Goal: Task Accomplishment & Management: Manage account settings

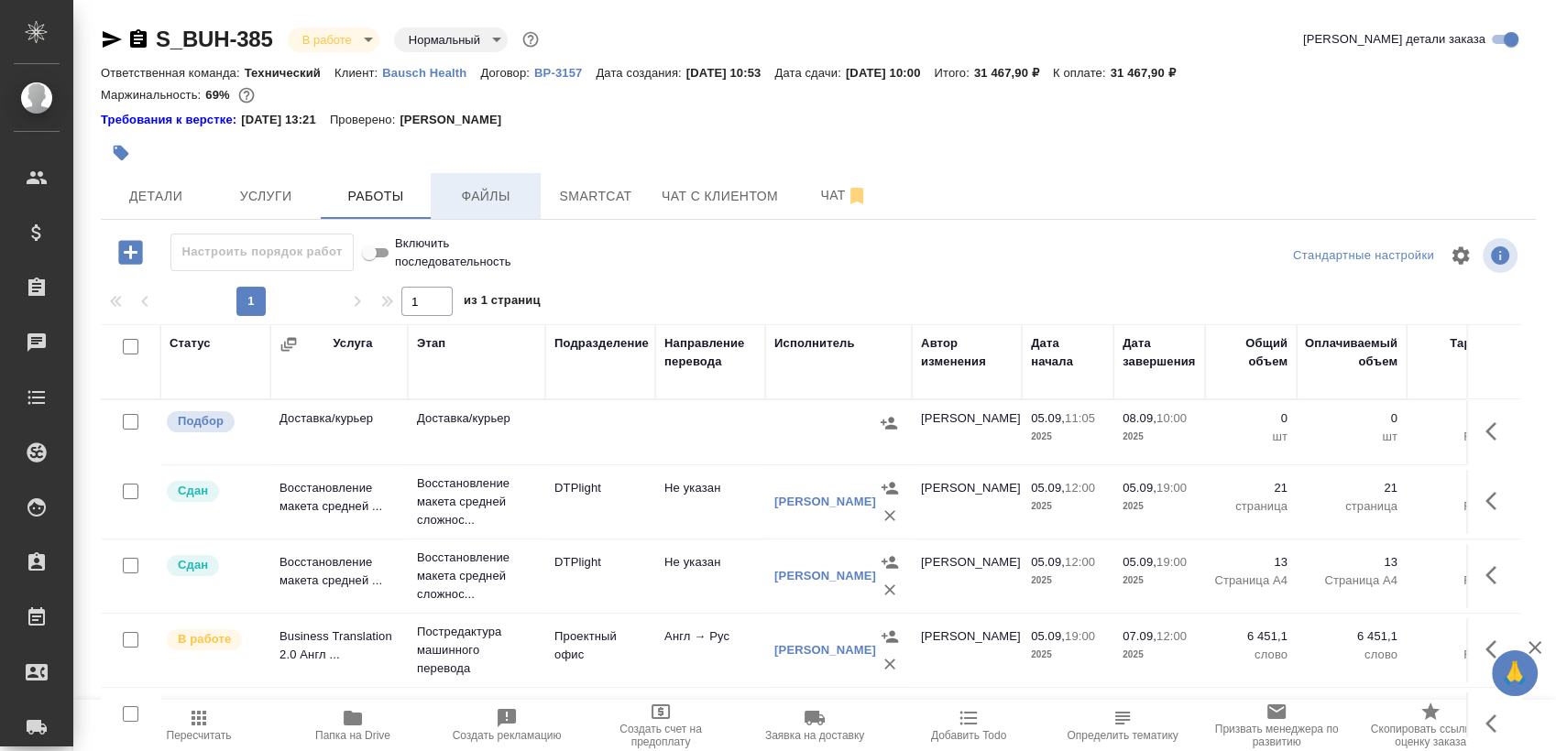
scroll to position [31, 0]
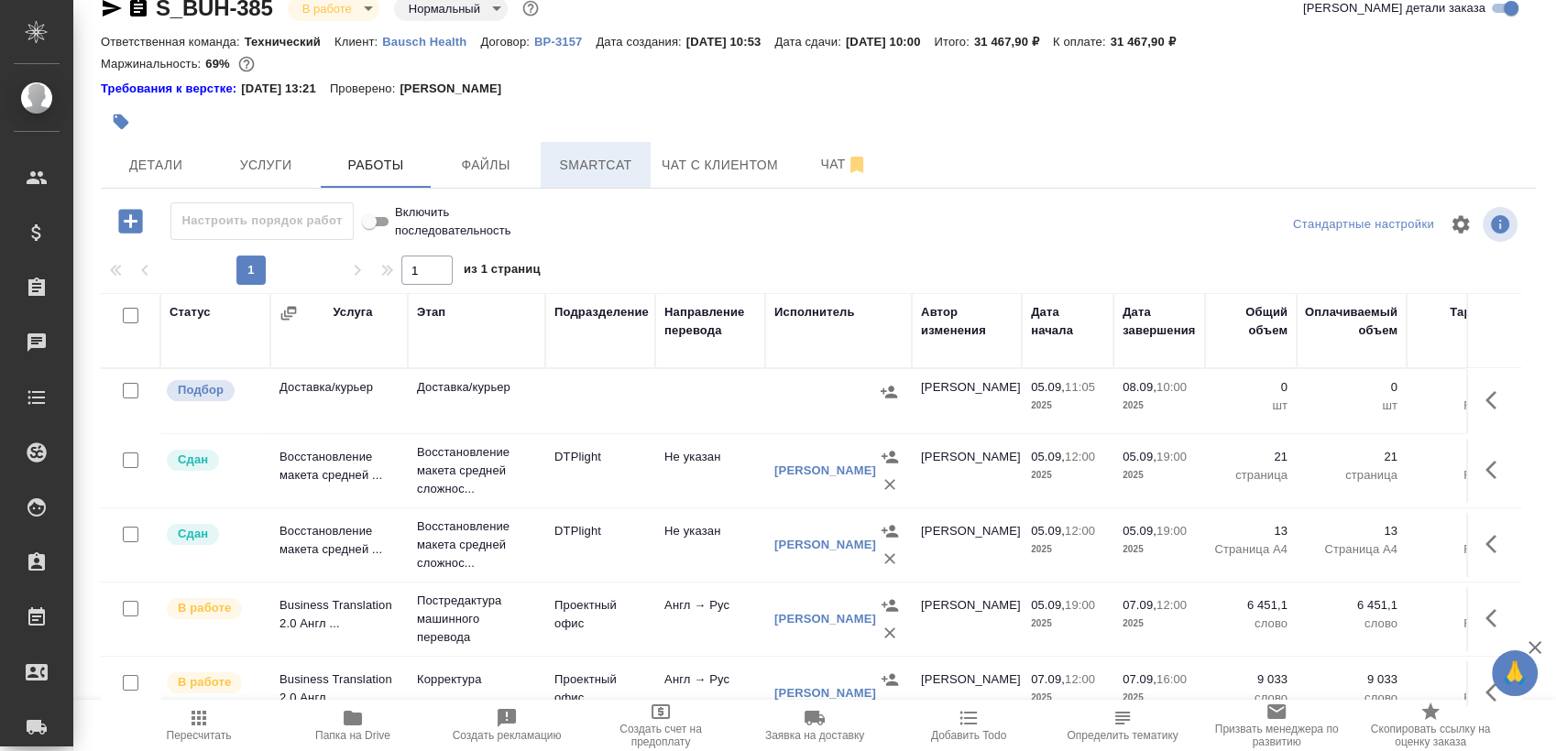
click at [616, 168] on span "Smartcat" at bounding box center [596, 165] width 88 height 23
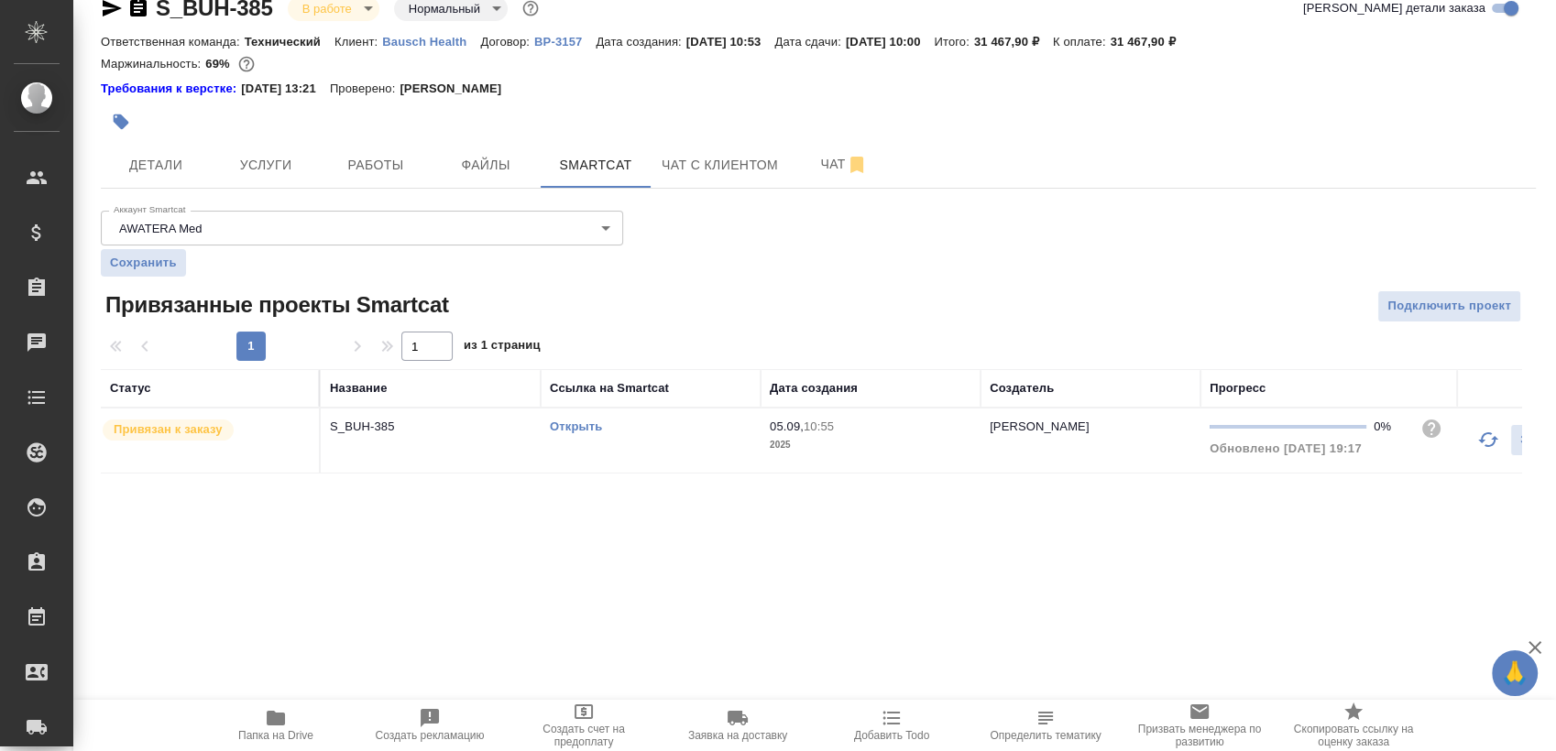
click at [561, 430] on link "Открыть" at bounding box center [576, 427] width 52 height 14
click at [269, 743] on button "Папка на Drive" at bounding box center [276, 725] width 154 height 51
drag, startPoint x: 422, startPoint y: 137, endPoint x: 374, endPoint y: 159, distance: 52.5
click at [421, 138] on div at bounding box center [579, 122] width 957 height 40
click at [367, 159] on span "Работы" at bounding box center [376, 165] width 88 height 23
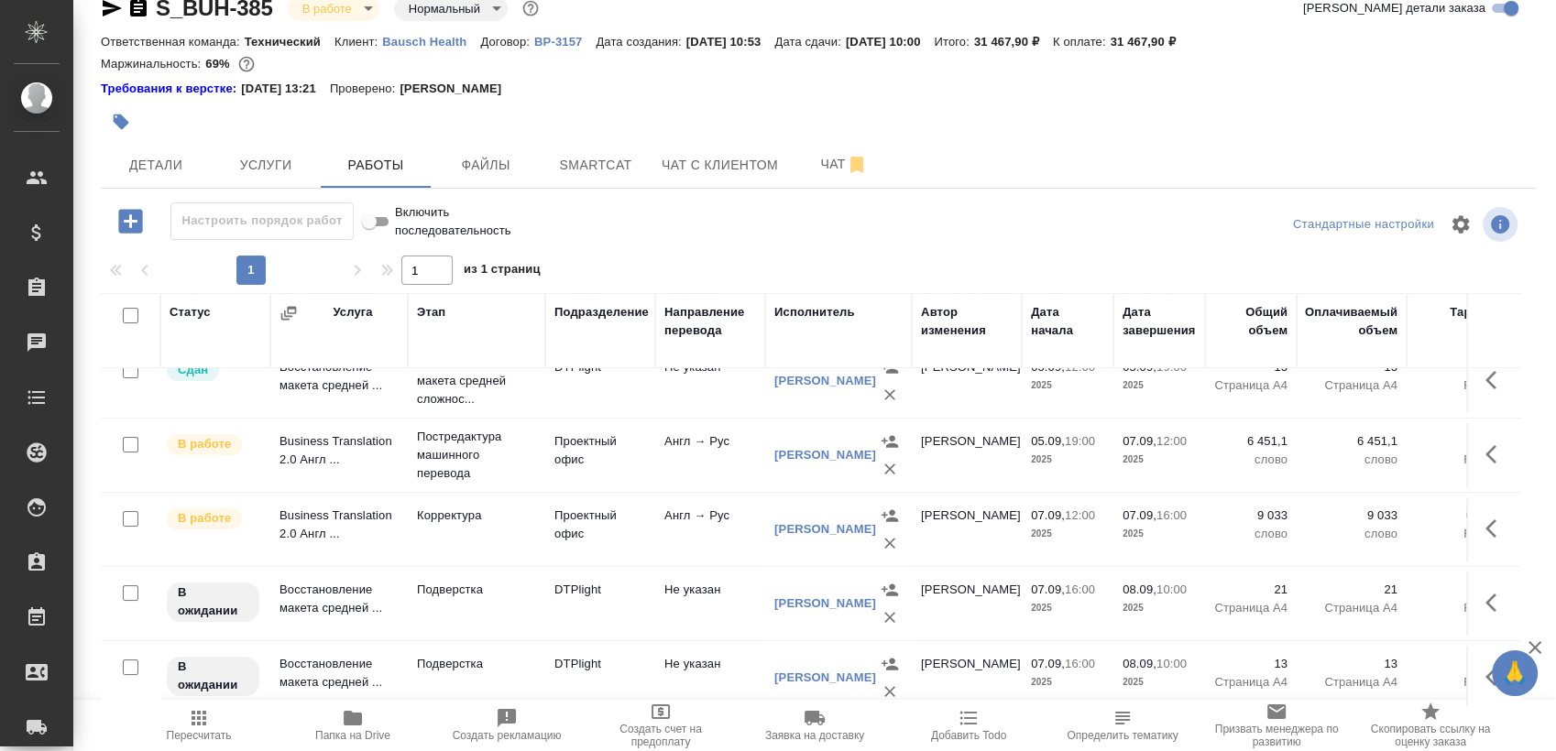
scroll to position [262, 0]
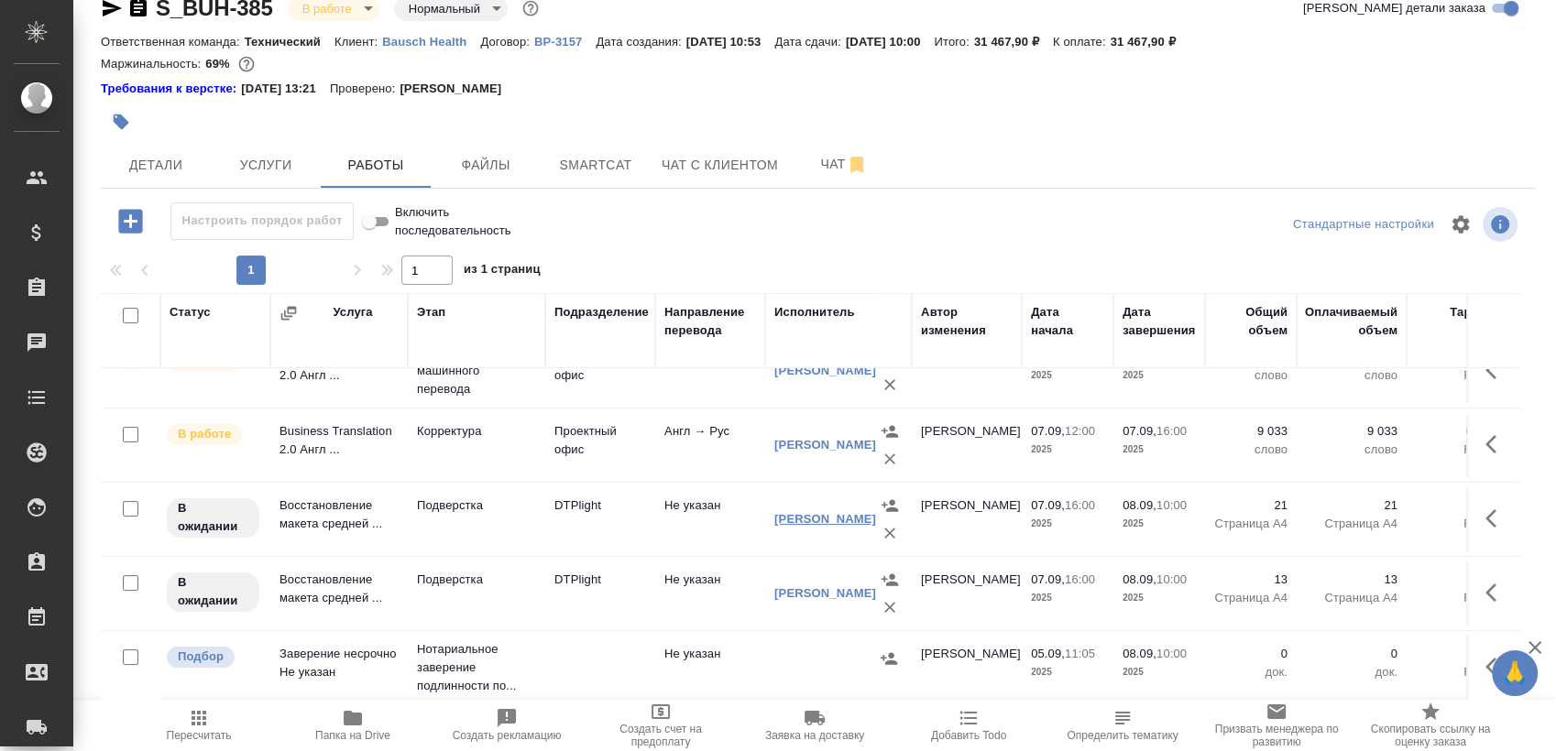
click at [803, 512] on link "[PERSON_NAME]" at bounding box center [825, 519] width 102 height 14
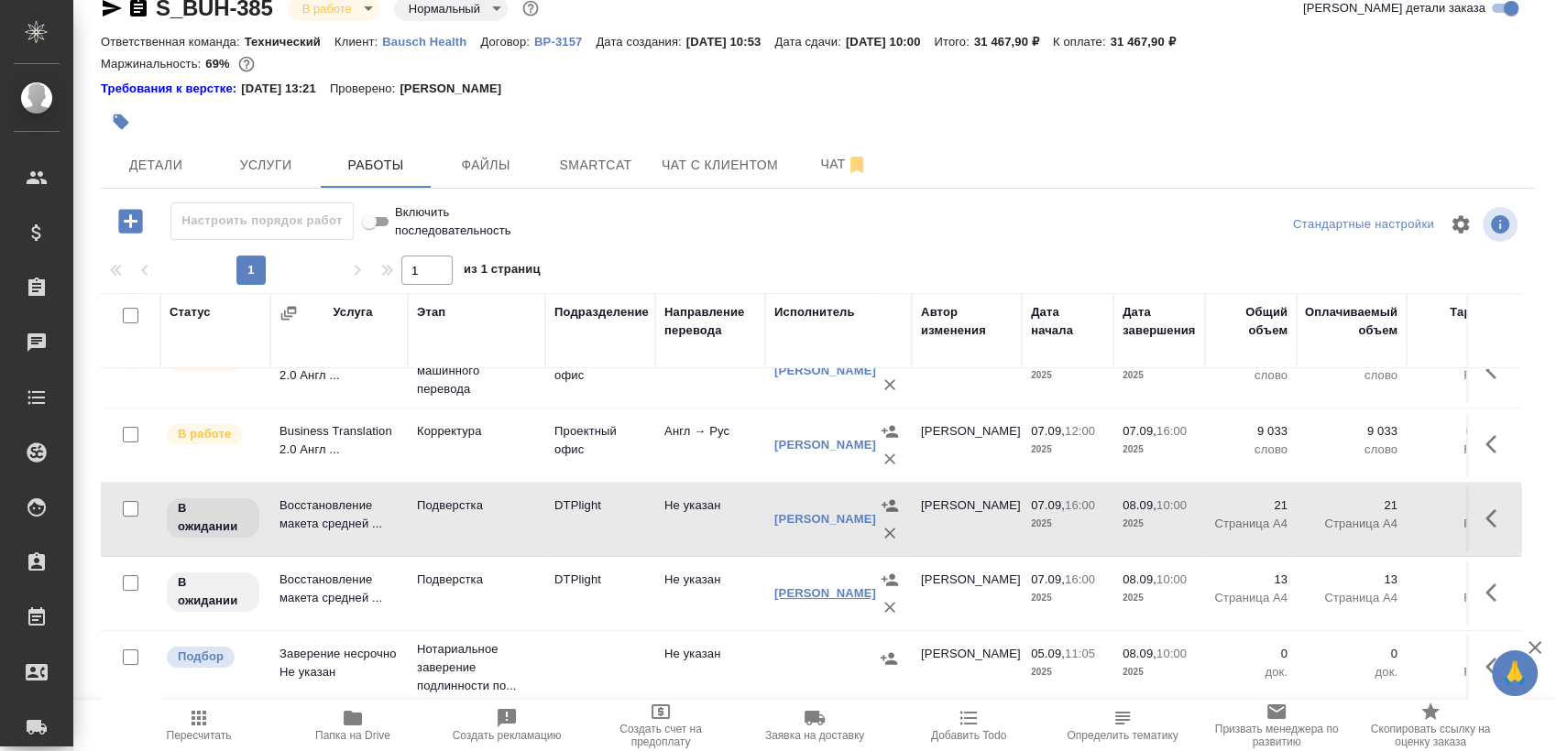
click at [793, 587] on link "[PERSON_NAME]" at bounding box center [825, 594] width 102 height 14
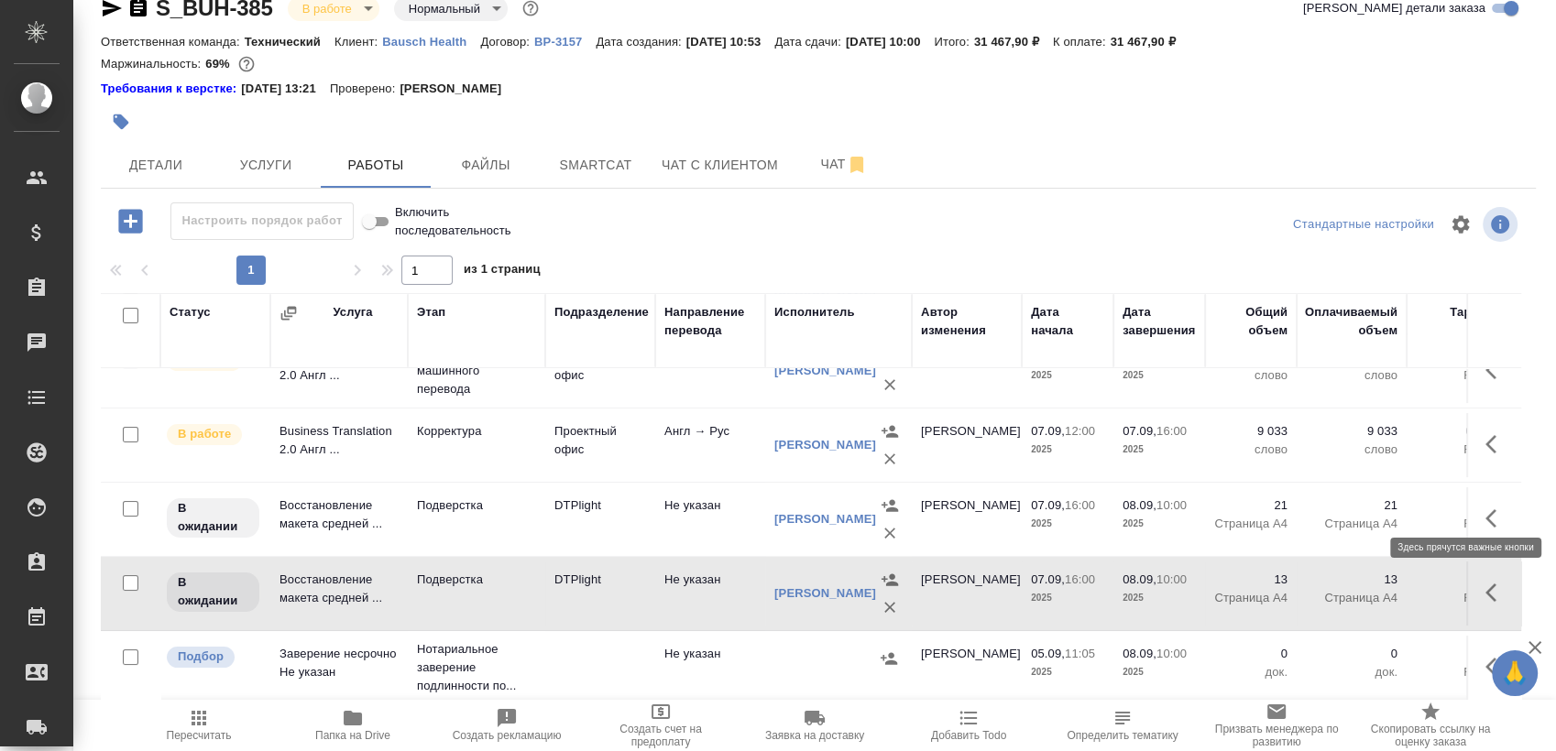
click at [1478, 506] on button "button" at bounding box center [1497, 519] width 44 height 44
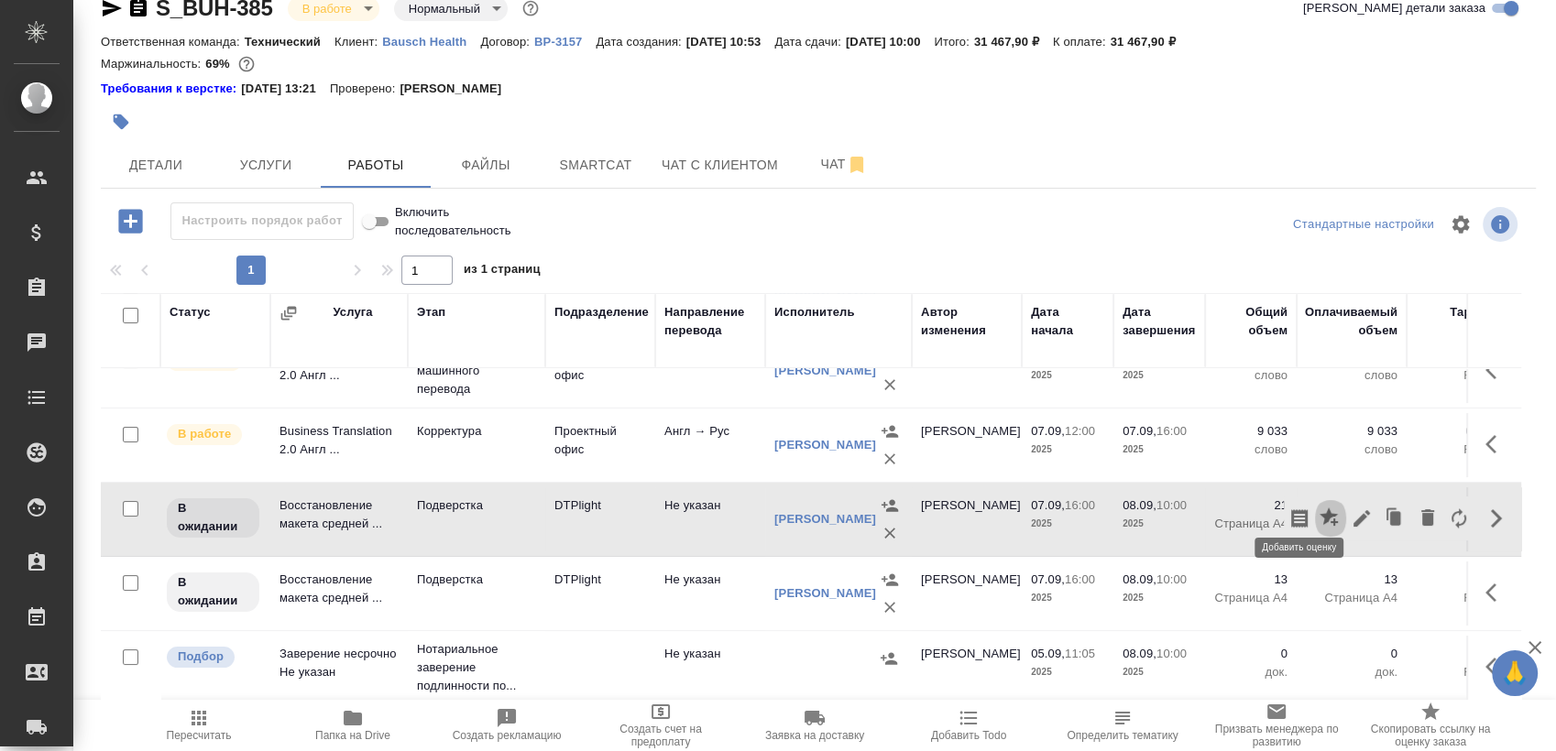
click at [1315, 497] on button "button" at bounding box center [1330, 519] width 31 height 44
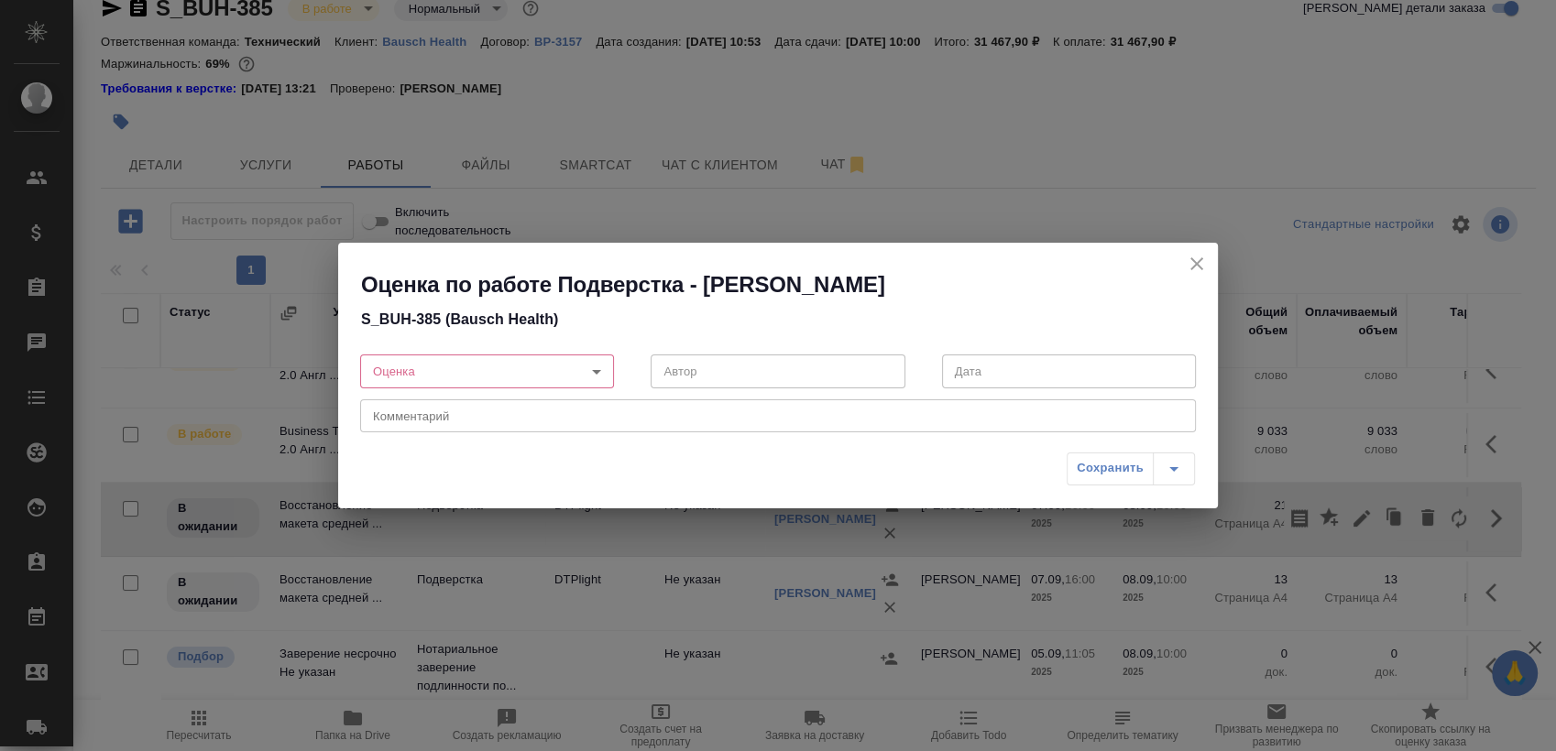
drag, startPoint x: 1188, startPoint y: 254, endPoint x: 1198, endPoint y: 288, distance: 35.4
click at [1188, 256] on icon "close" at bounding box center [1197, 264] width 22 height 22
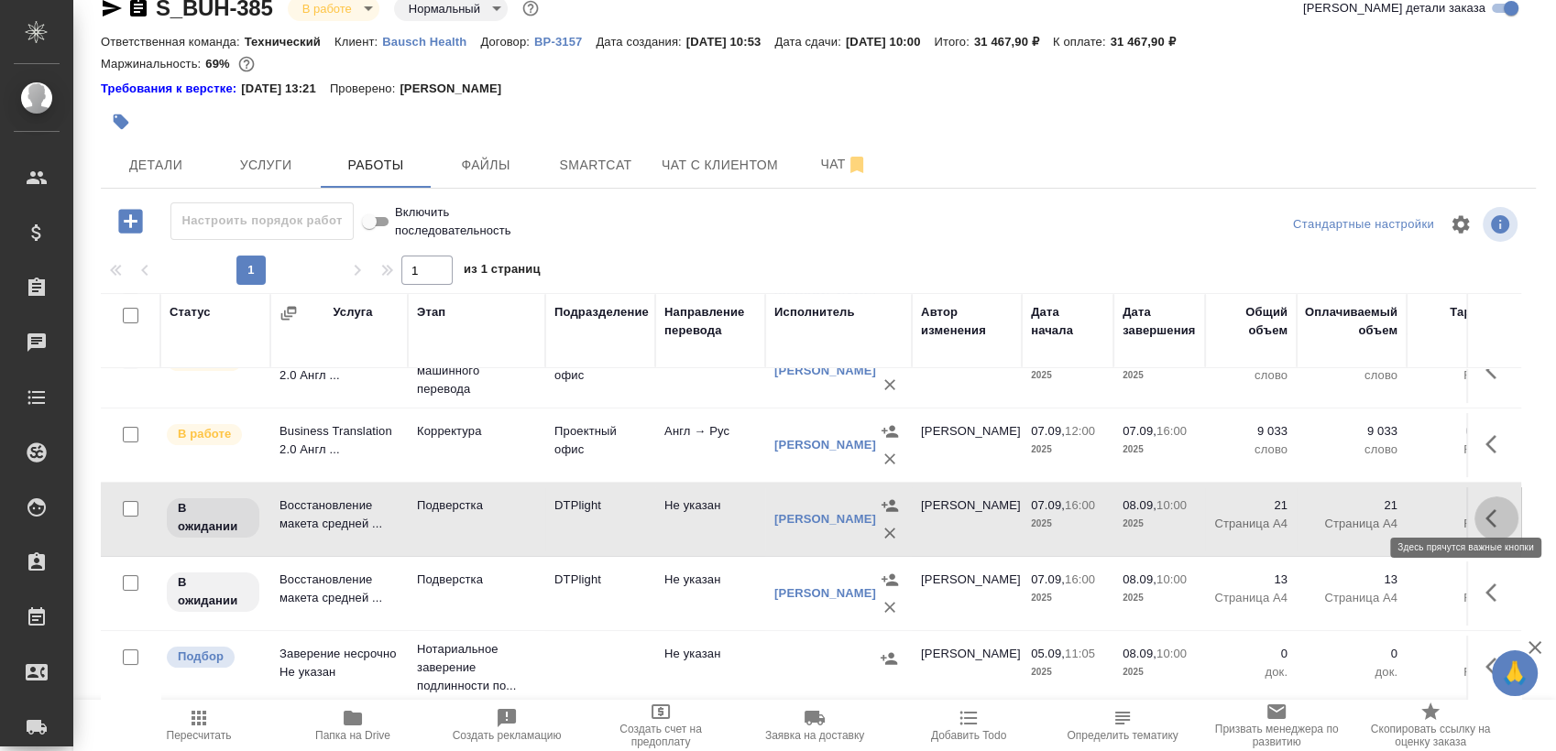
click at [1486, 508] on icon "button" at bounding box center [1497, 519] width 22 height 22
click at [1351, 508] on icon "button" at bounding box center [1362, 519] width 22 height 22
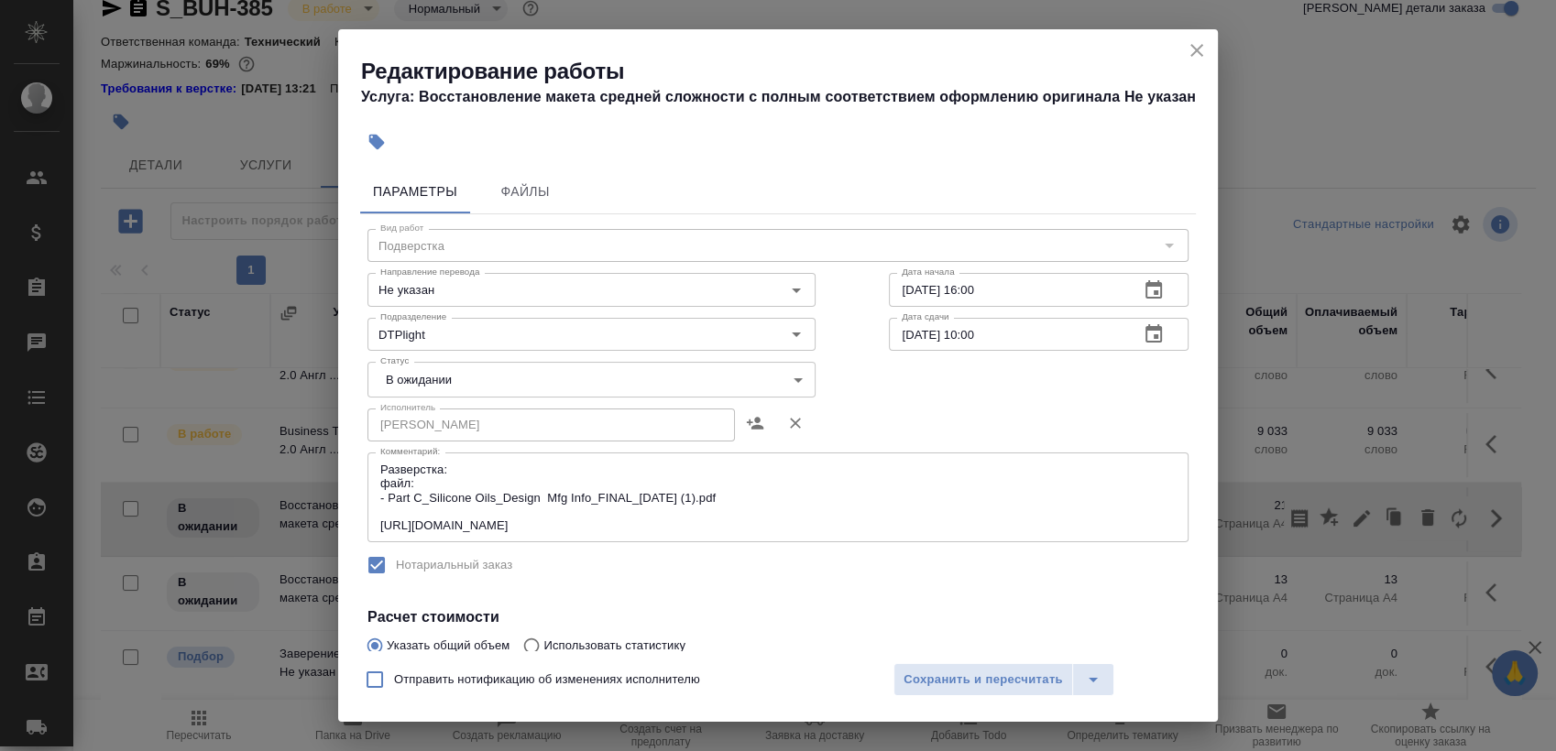
click at [489, 504] on textarea "Разверстка: файл: - Part C_Silicone Oils_Design Mfg Info_FINAL_[DATE] (1).pdf […" at bounding box center [777, 498] width 795 height 71
click at [481, 509] on textarea "Разверстка: файл: - Part C_Silicone Oils_Design Mfg Info_FINAL_[DATE] (1).pdf […" at bounding box center [777, 498] width 795 height 71
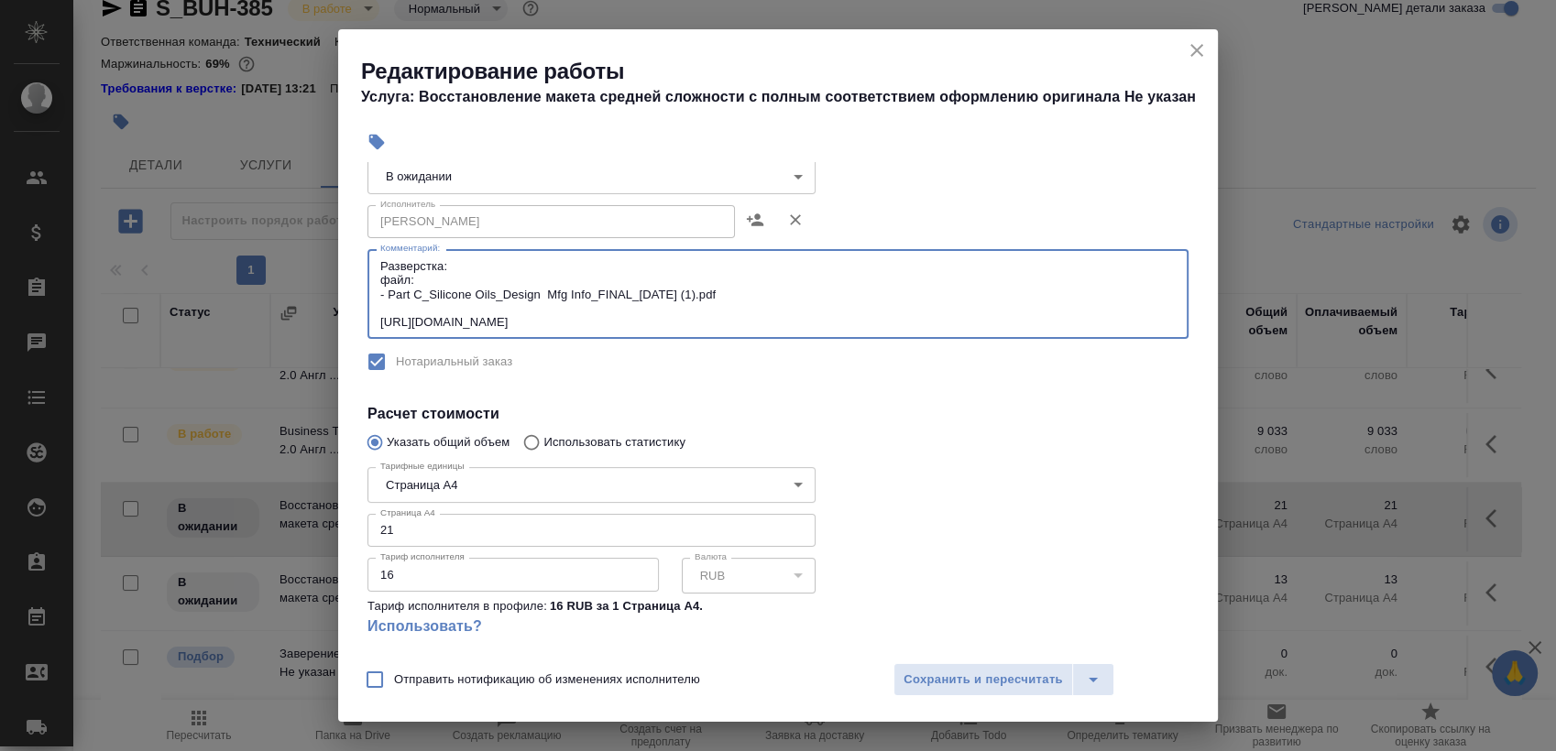
click at [1074, 322] on textarea "Разверстка: файл: - Part C_Silicone Oils_Design Mfg Info_FINAL_[DATE] (1).pdf […" at bounding box center [777, 294] width 795 height 71
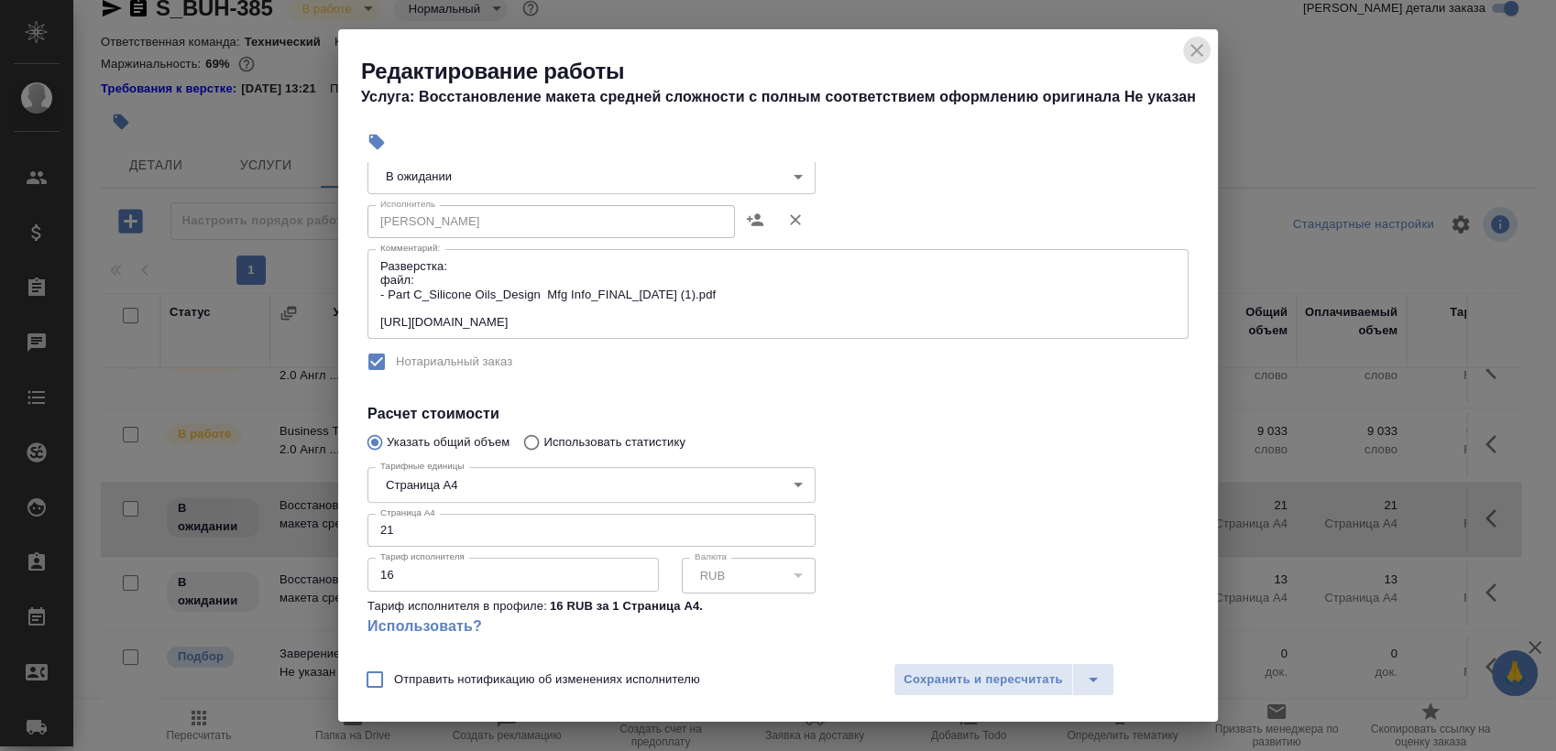
click at [1196, 40] on icon "close" at bounding box center [1197, 50] width 22 height 22
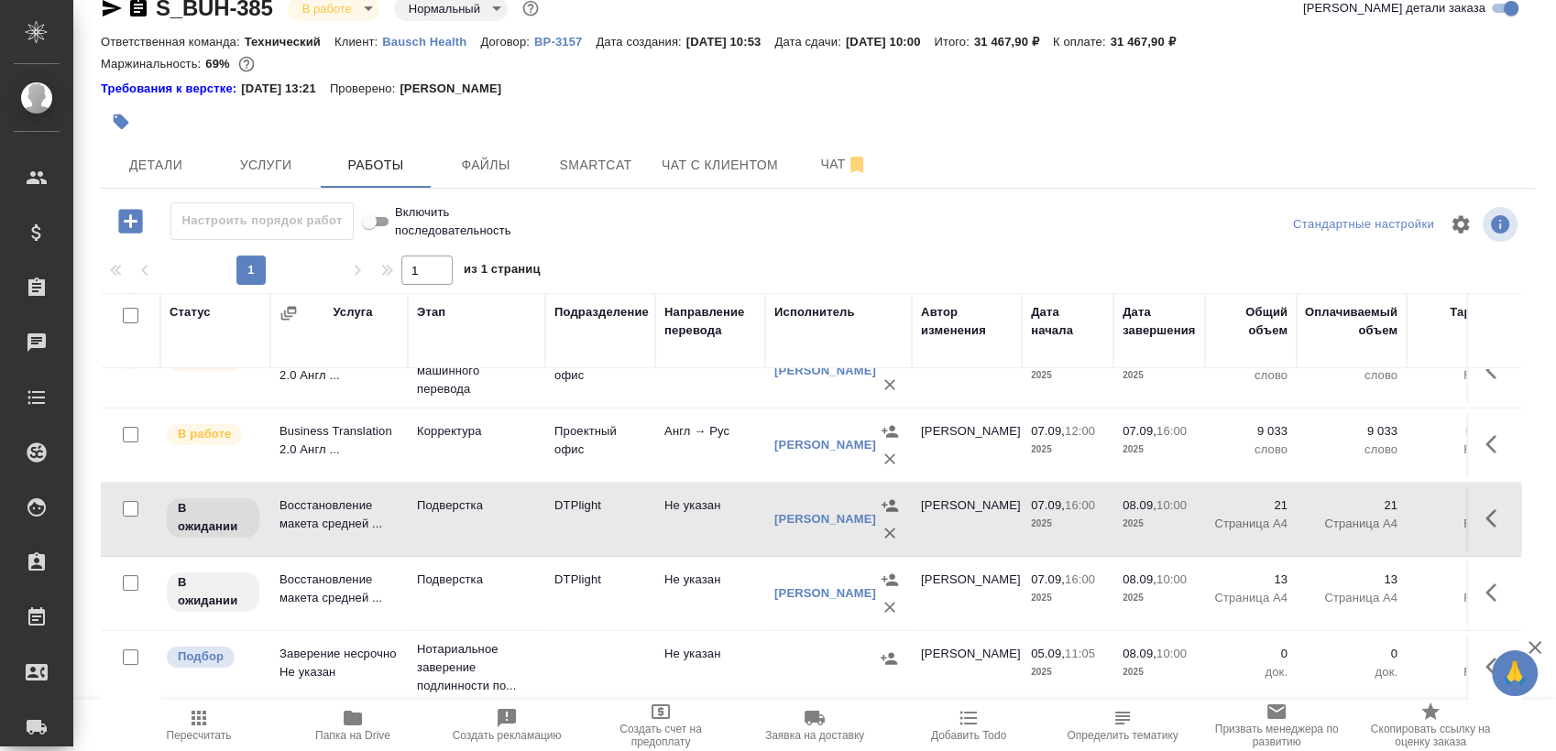
click at [1486, 508] on icon "button" at bounding box center [1497, 519] width 22 height 22
click at [1351, 508] on icon "button" at bounding box center [1362, 519] width 22 height 22
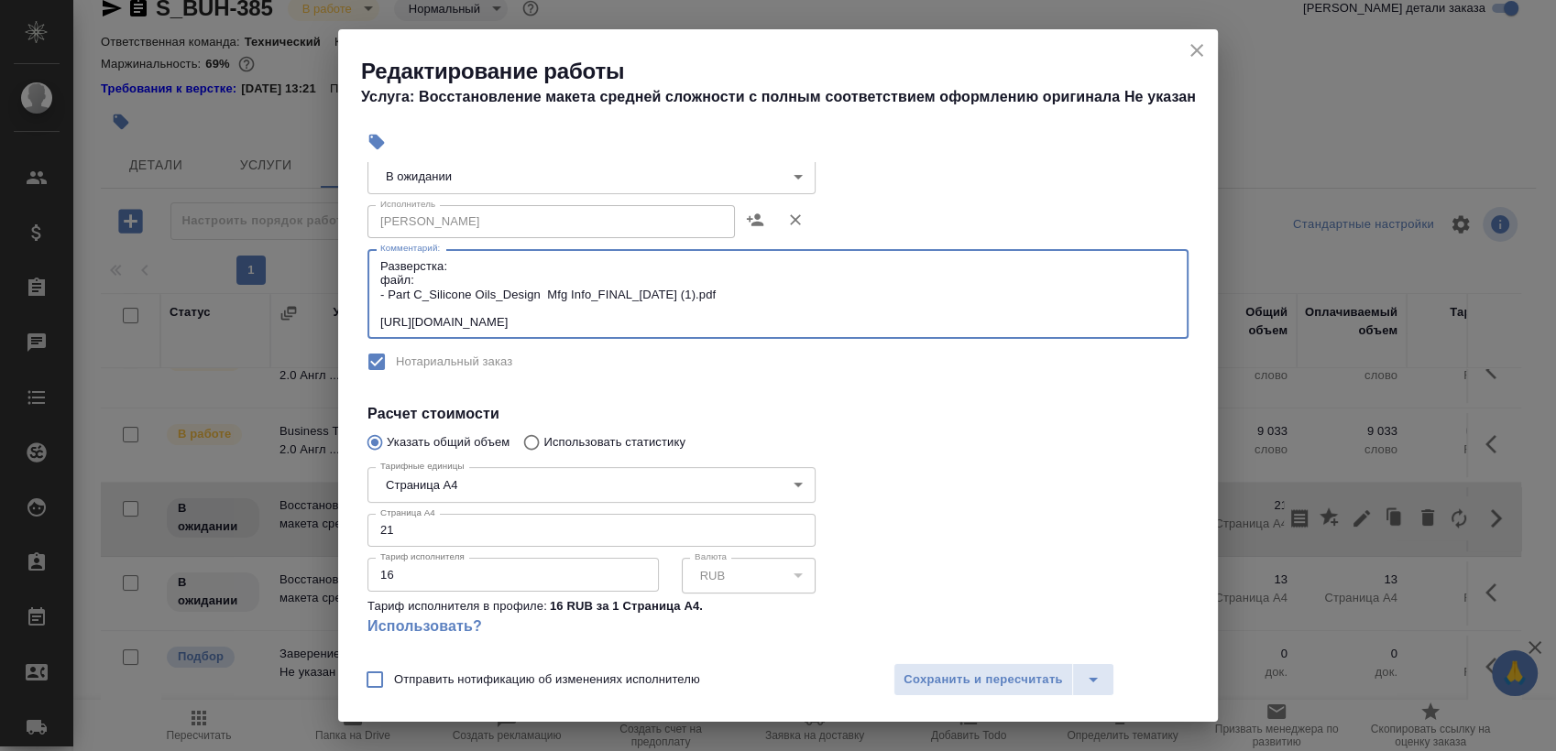
click at [1086, 318] on textarea "Разверстка: файл: - Part C_Silicone Oils_Design Mfg Info_FINAL_[DATE] (1).pdf […" at bounding box center [777, 294] width 795 height 71
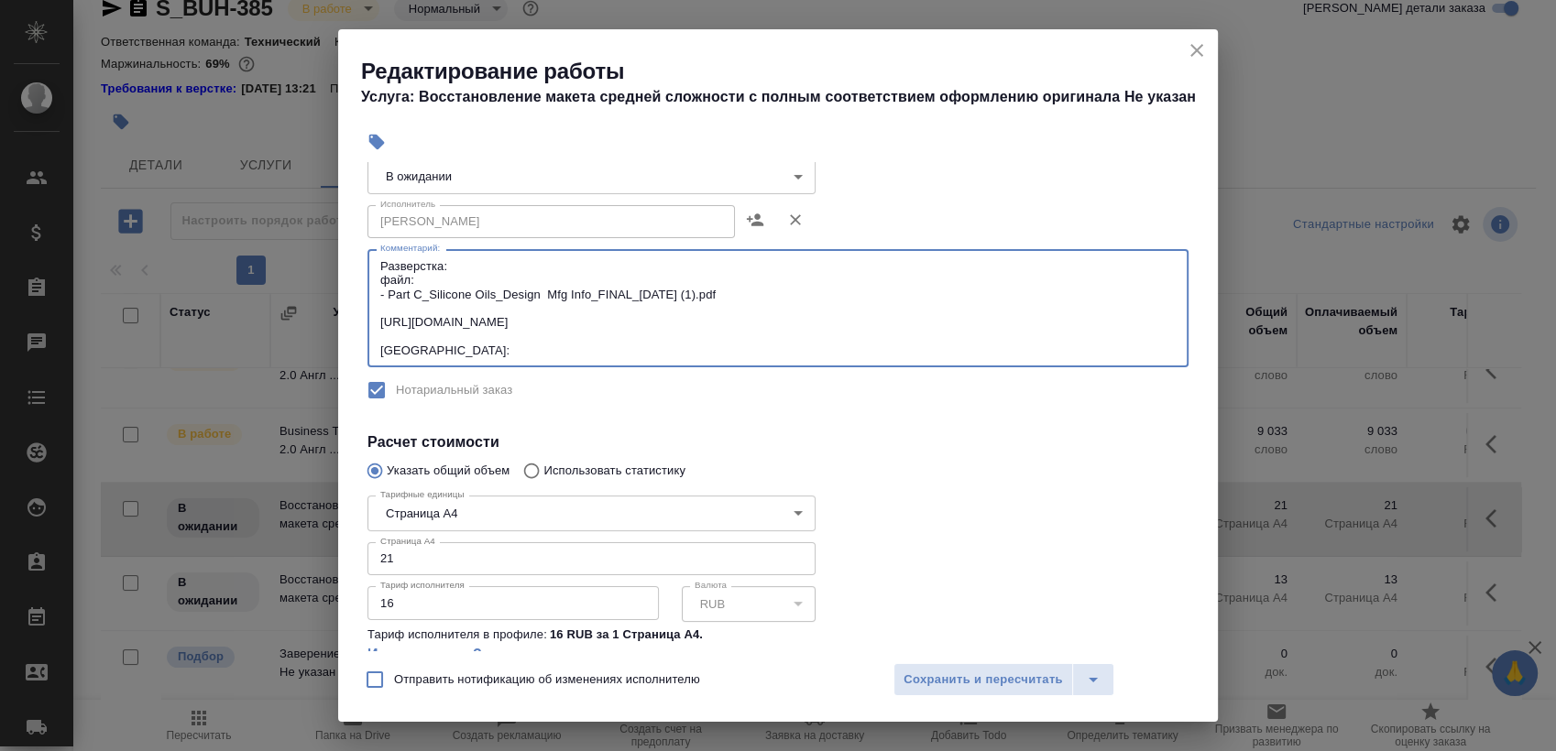
paste textarea "[URL][DOMAIN_NAME]"
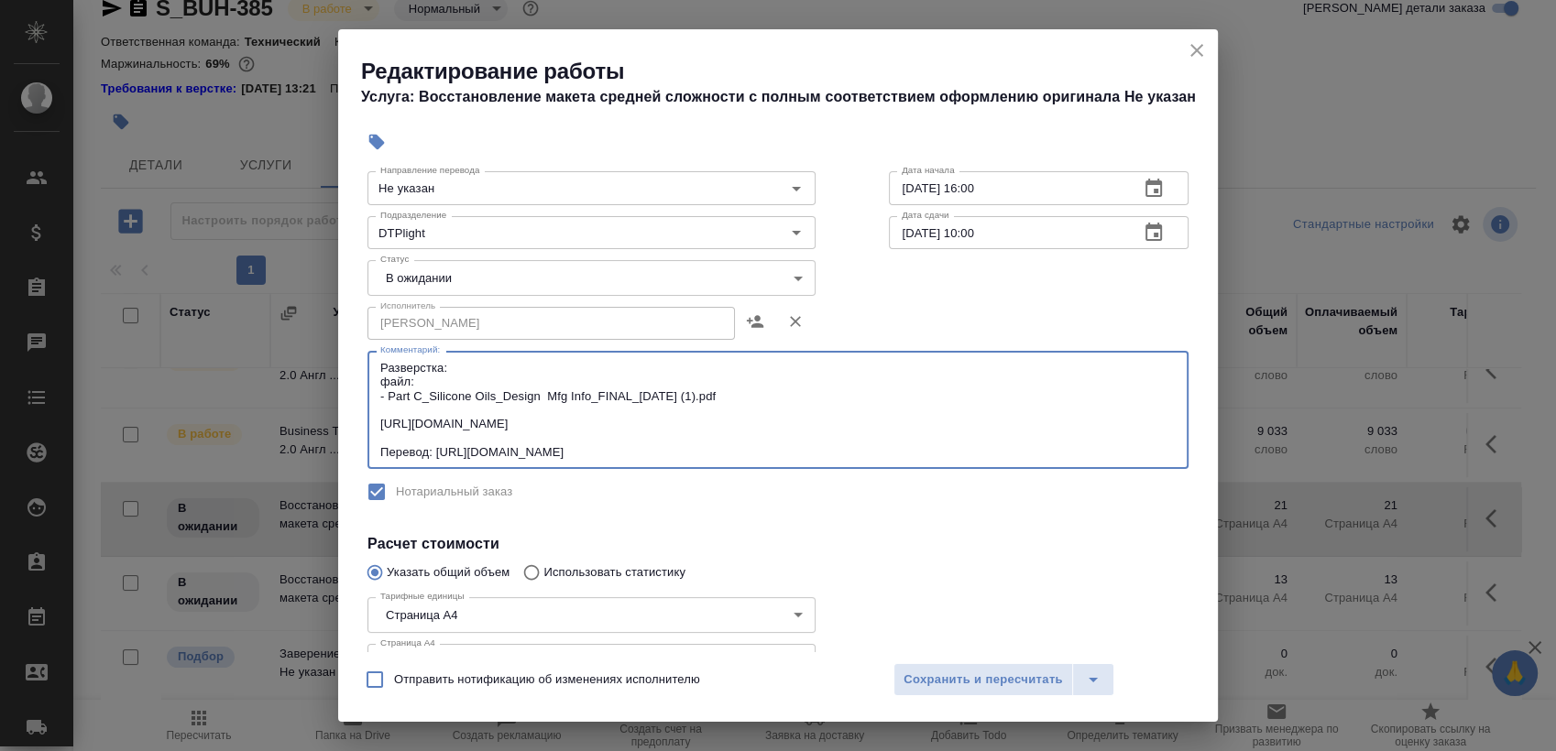
type textarea "Разверстка: файл: - Part C_Silicone Oils_Design Mfg Info_FINAL_[DATE] (1).pdf […"
click at [440, 275] on body "🙏 .cls-1 fill:#fff; AWATERA [PERSON_NAME] Спецификации Заказы 0 Чаты Todo Проек…" at bounding box center [778, 375] width 1556 height 751
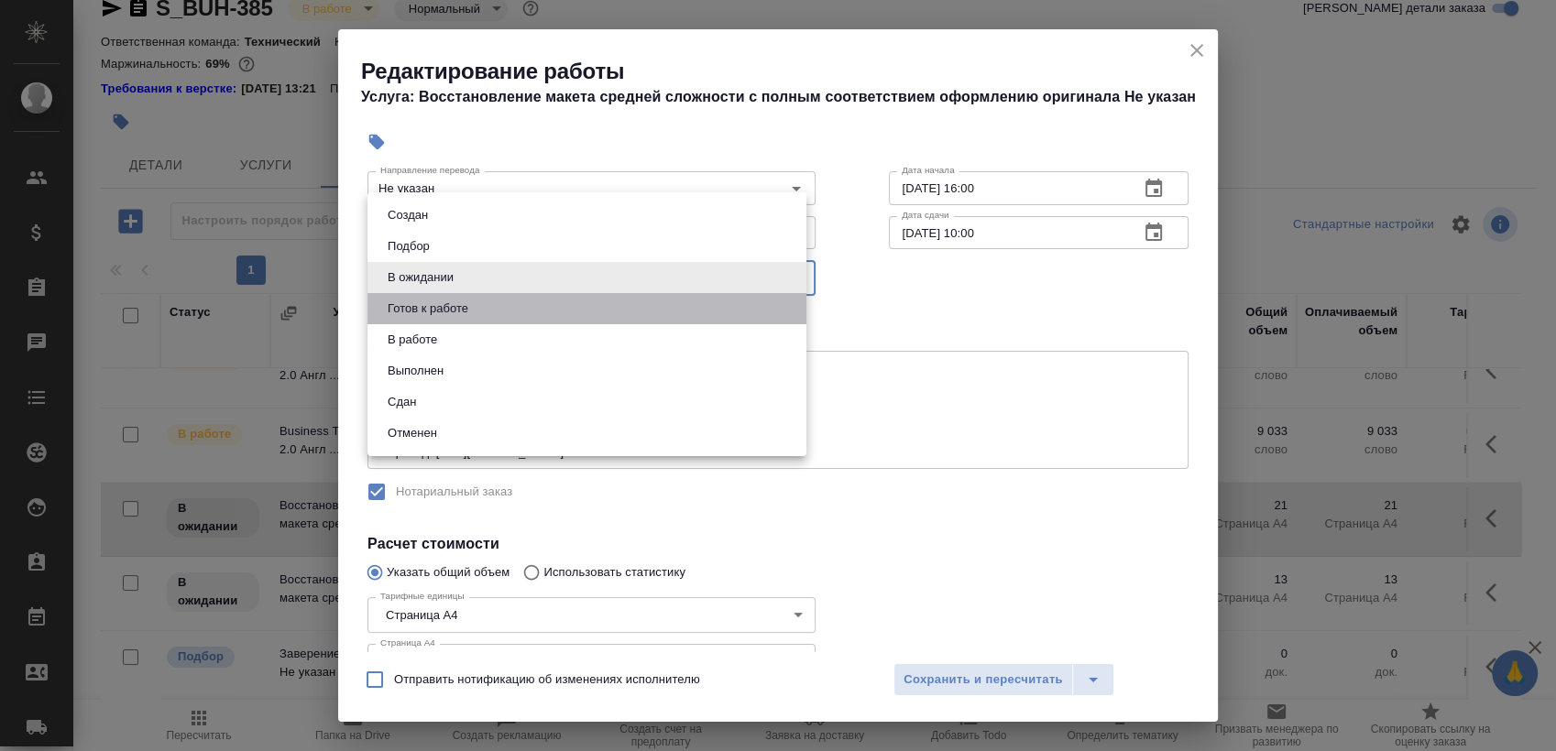
click at [477, 313] on li "Готов к работе" at bounding box center [586, 308] width 439 height 31
type input "readyForWork"
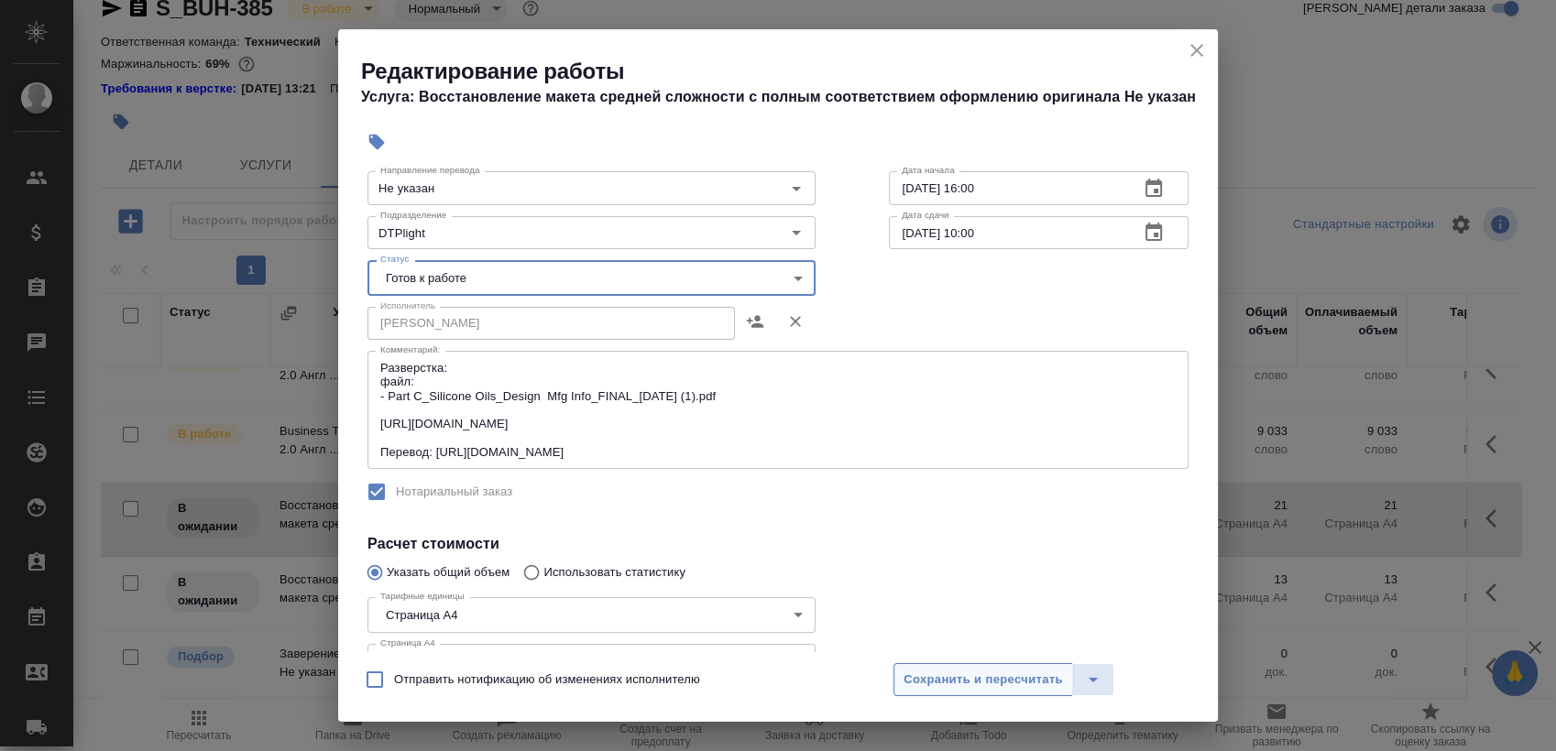
click at [930, 679] on span "Сохранить и пересчитать" at bounding box center [983, 680] width 159 height 21
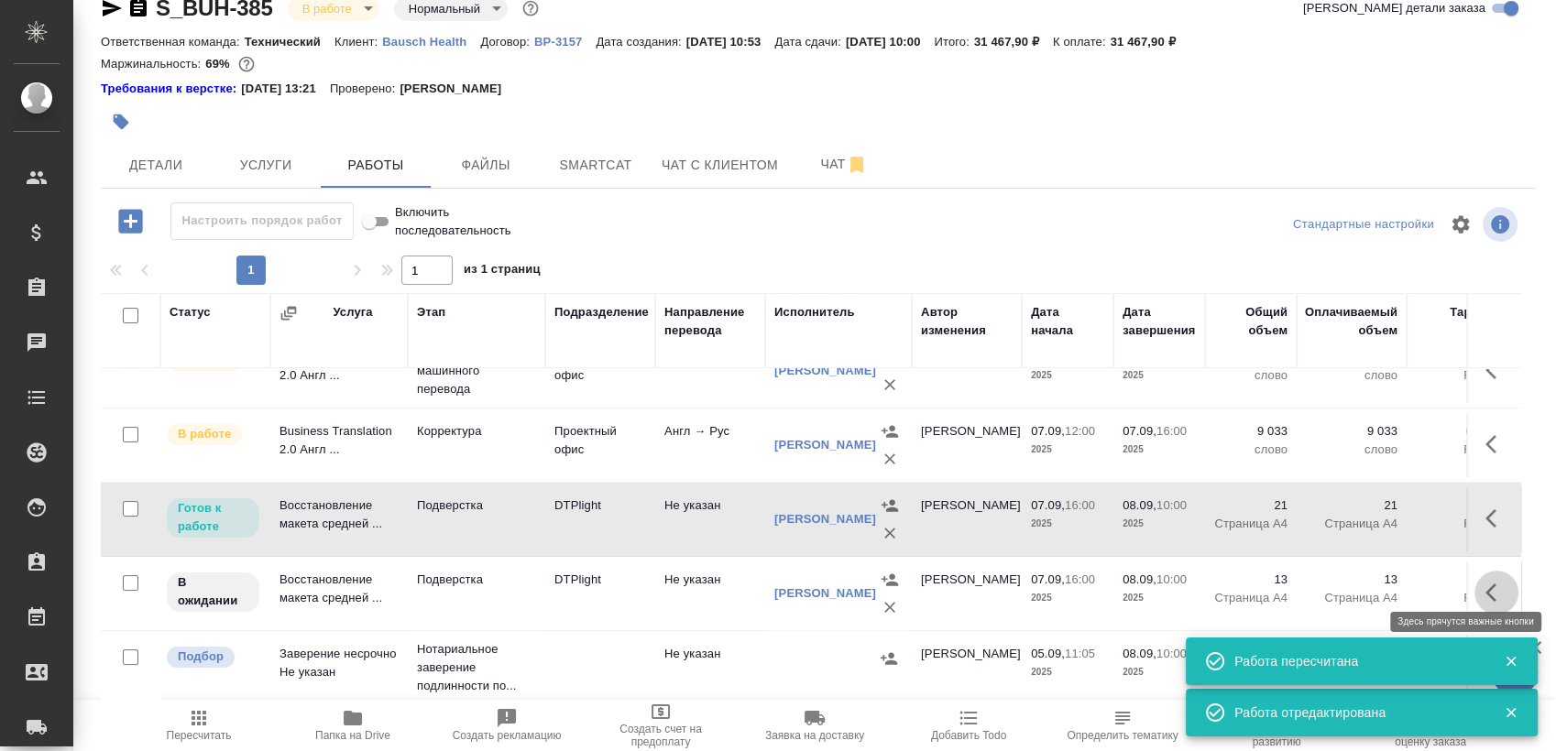
click at [1486, 582] on icon "button" at bounding box center [1497, 593] width 22 height 22
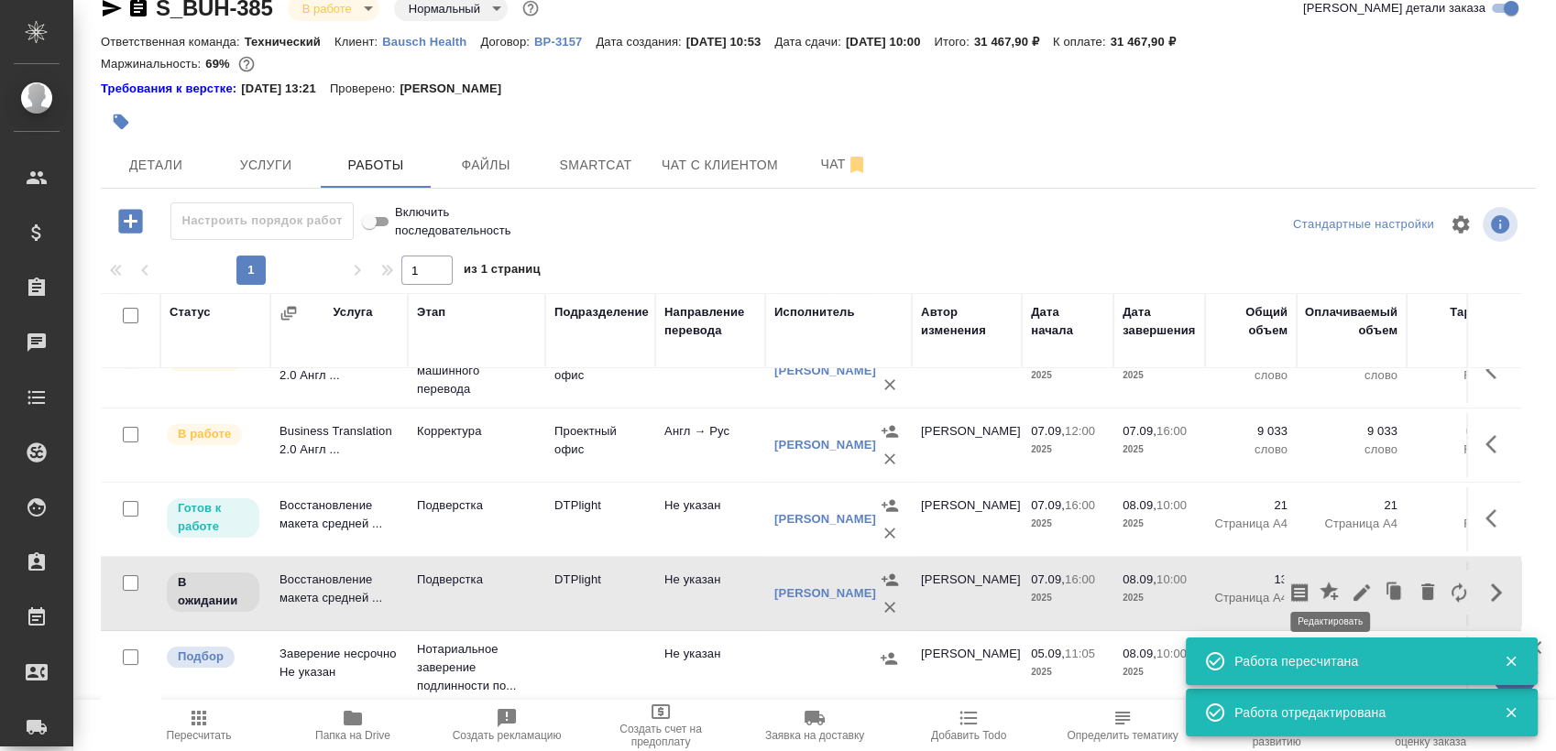
click at [1351, 582] on icon "button" at bounding box center [1362, 593] width 22 height 22
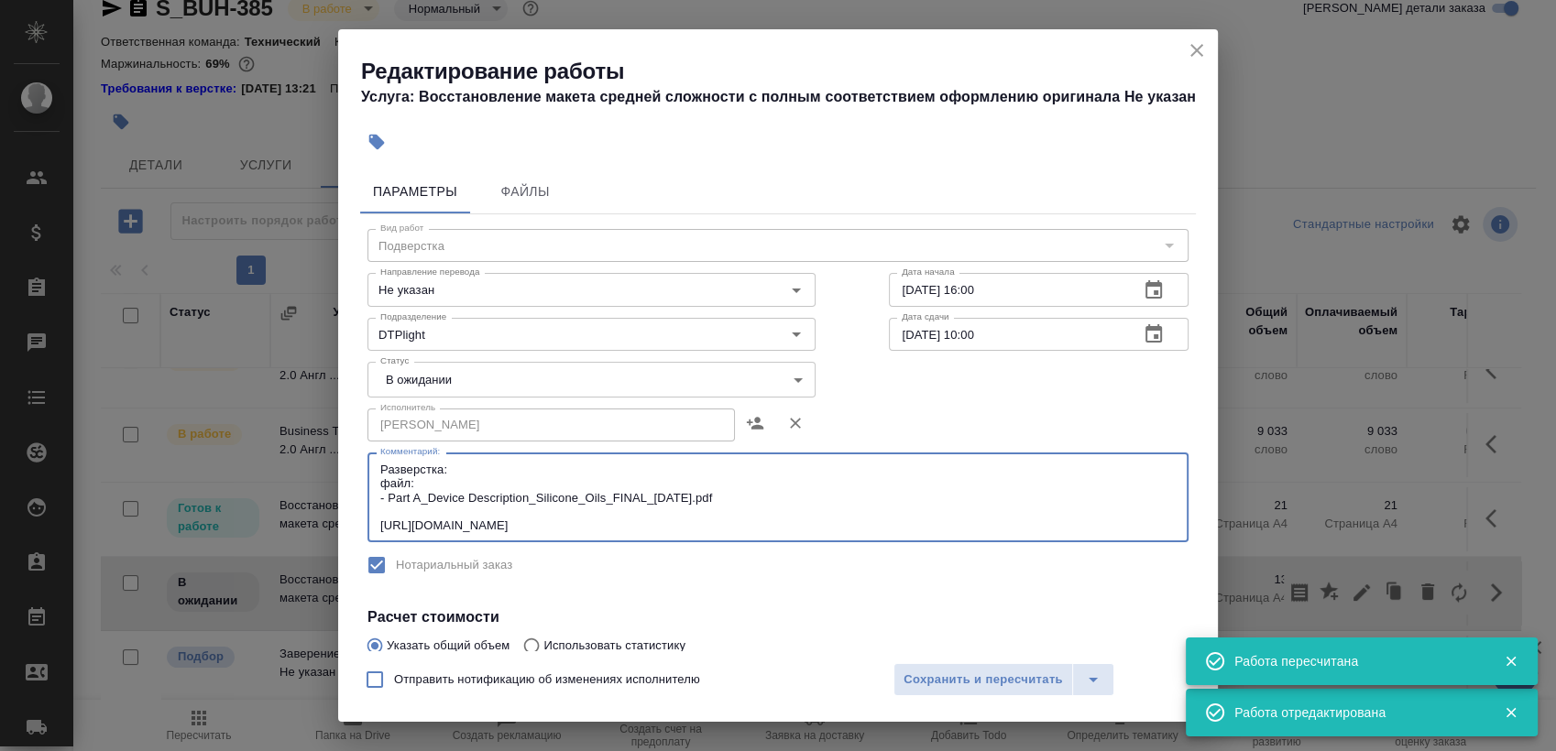
click at [1127, 524] on textarea "Разверстка: файл: - Part A_Device Description_Silicone_Oils_FINAL_[DATE].pdf [U…" at bounding box center [777, 498] width 795 height 71
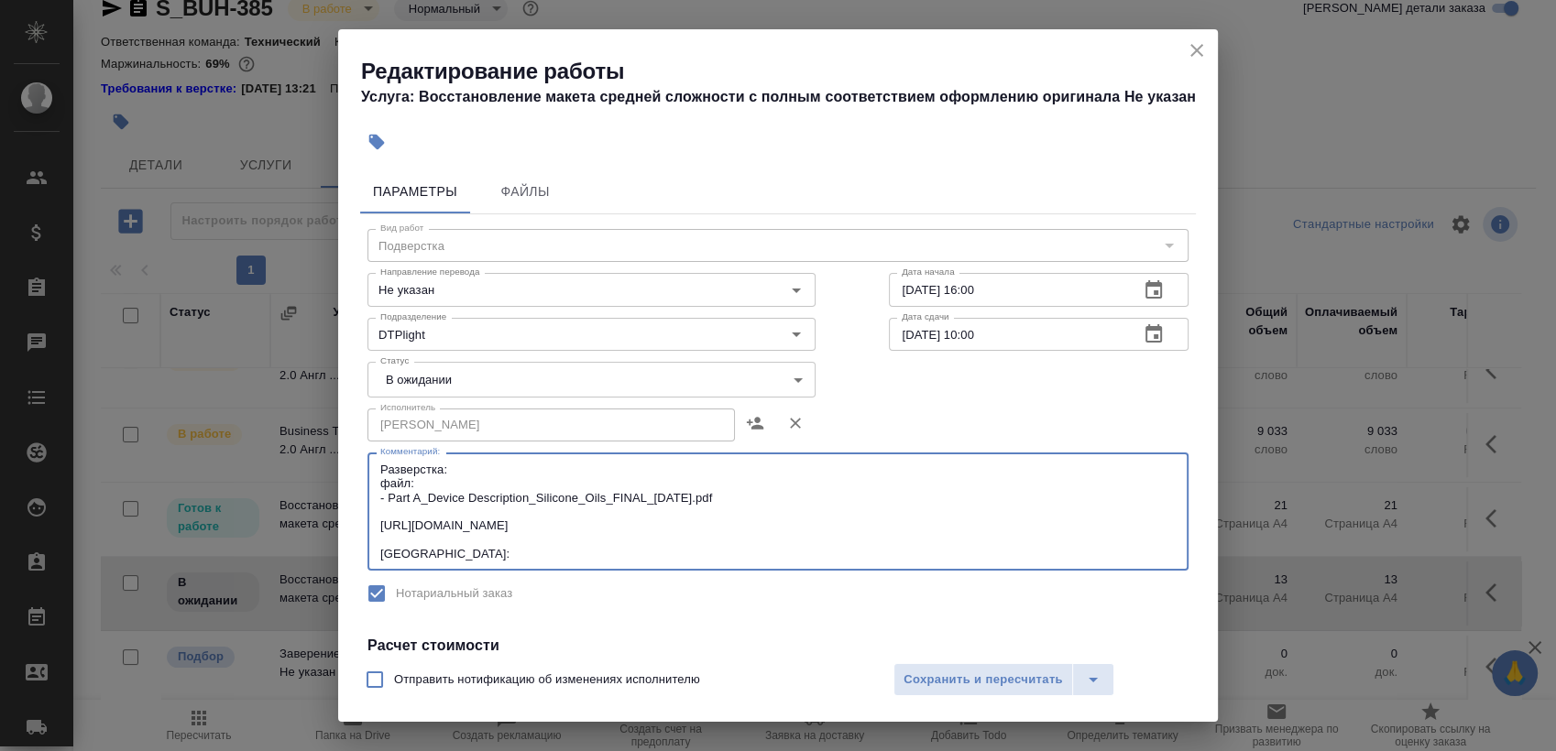
paste textarea "[URL][DOMAIN_NAME]"
type textarea "Разверстка: файл: - Part A_Device Description_Silicone_Oils_FINAL_[DATE].pdf [U…"
click at [477, 373] on body "🙏 .cls-1 fill:#fff; AWATERA [PERSON_NAME] Спецификации Заказы 0 Чаты Todo Проек…" at bounding box center [778, 375] width 1556 height 751
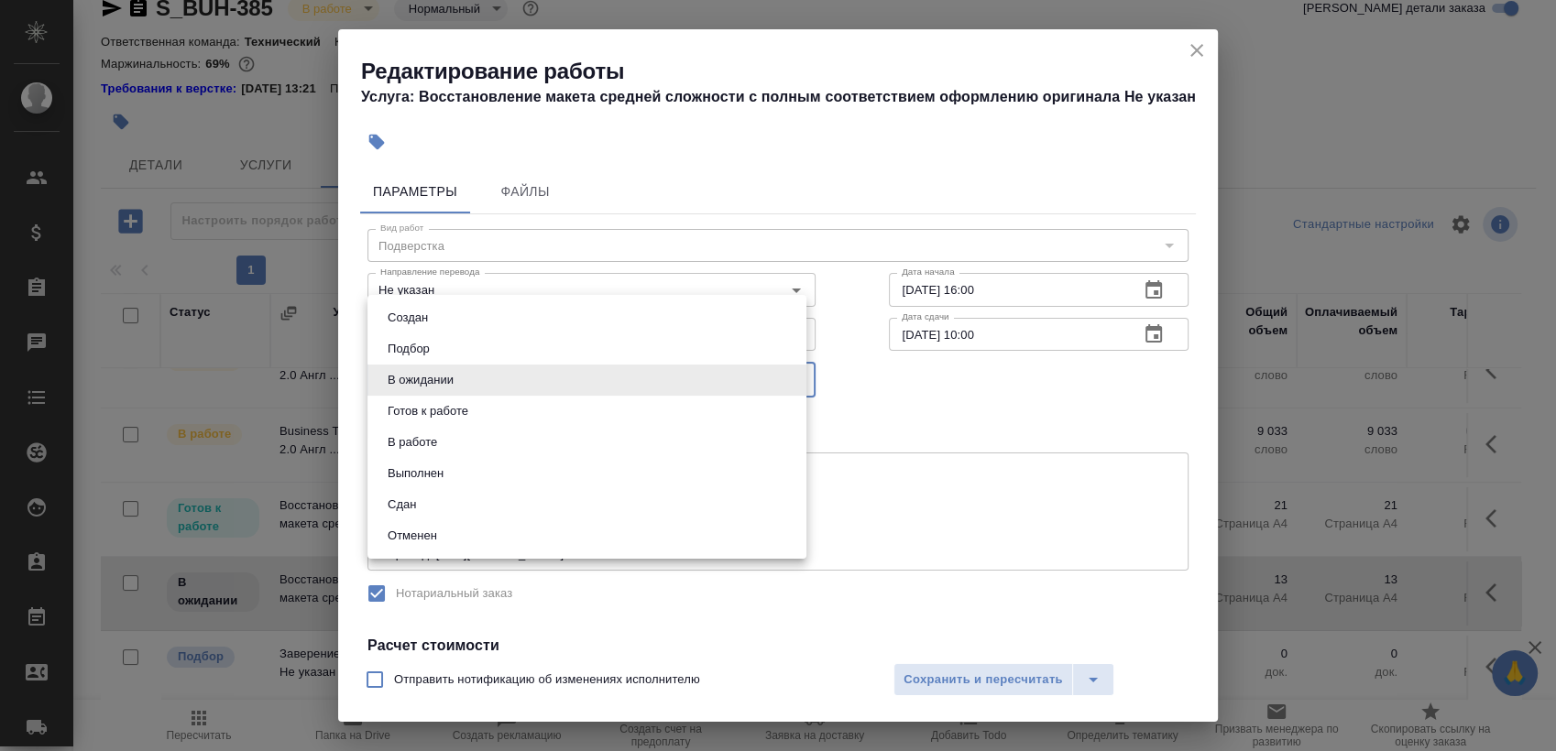
click at [489, 418] on li "Готов к работе" at bounding box center [586, 411] width 439 height 31
type input "readyForWork"
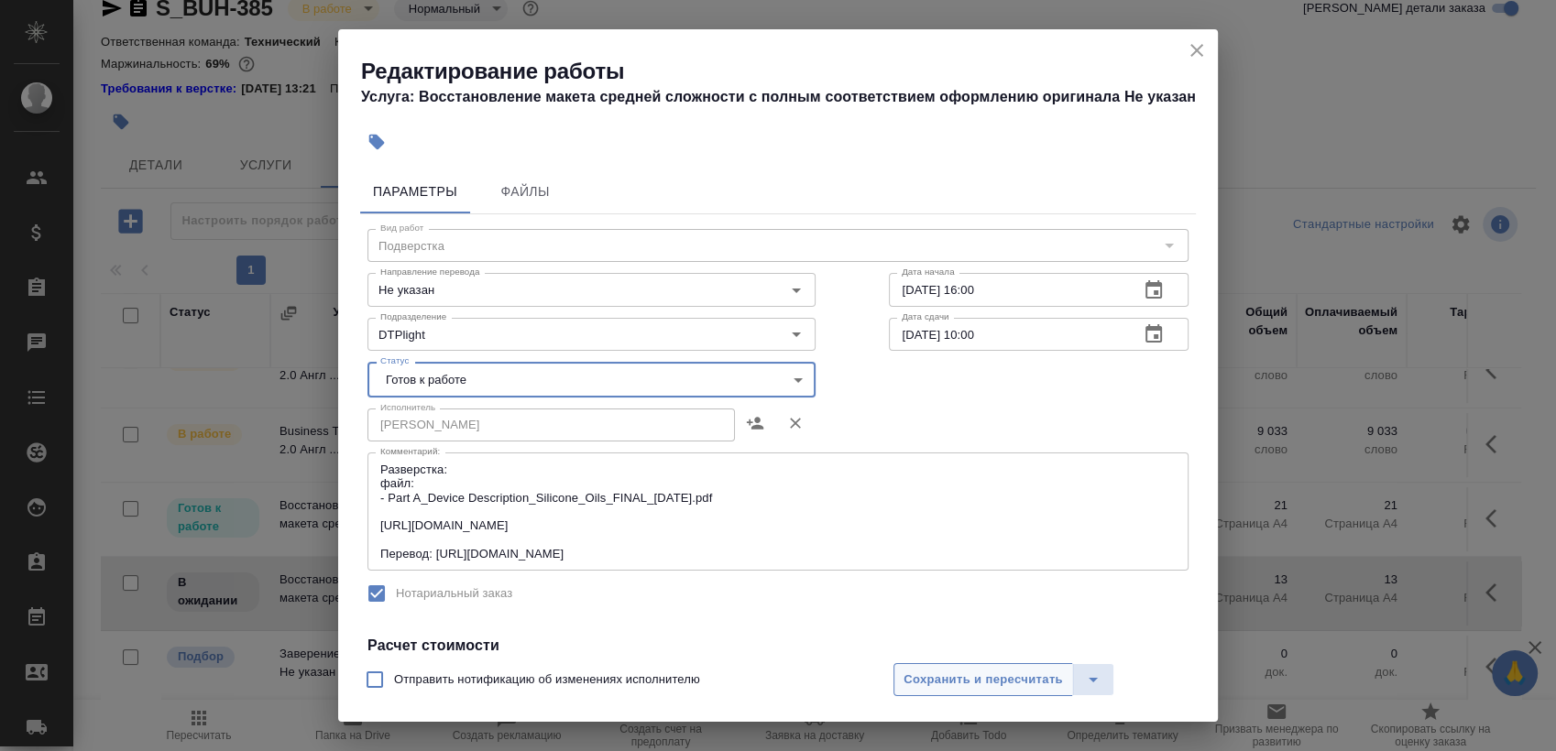
click at [962, 675] on span "Сохранить и пересчитать" at bounding box center [983, 680] width 159 height 21
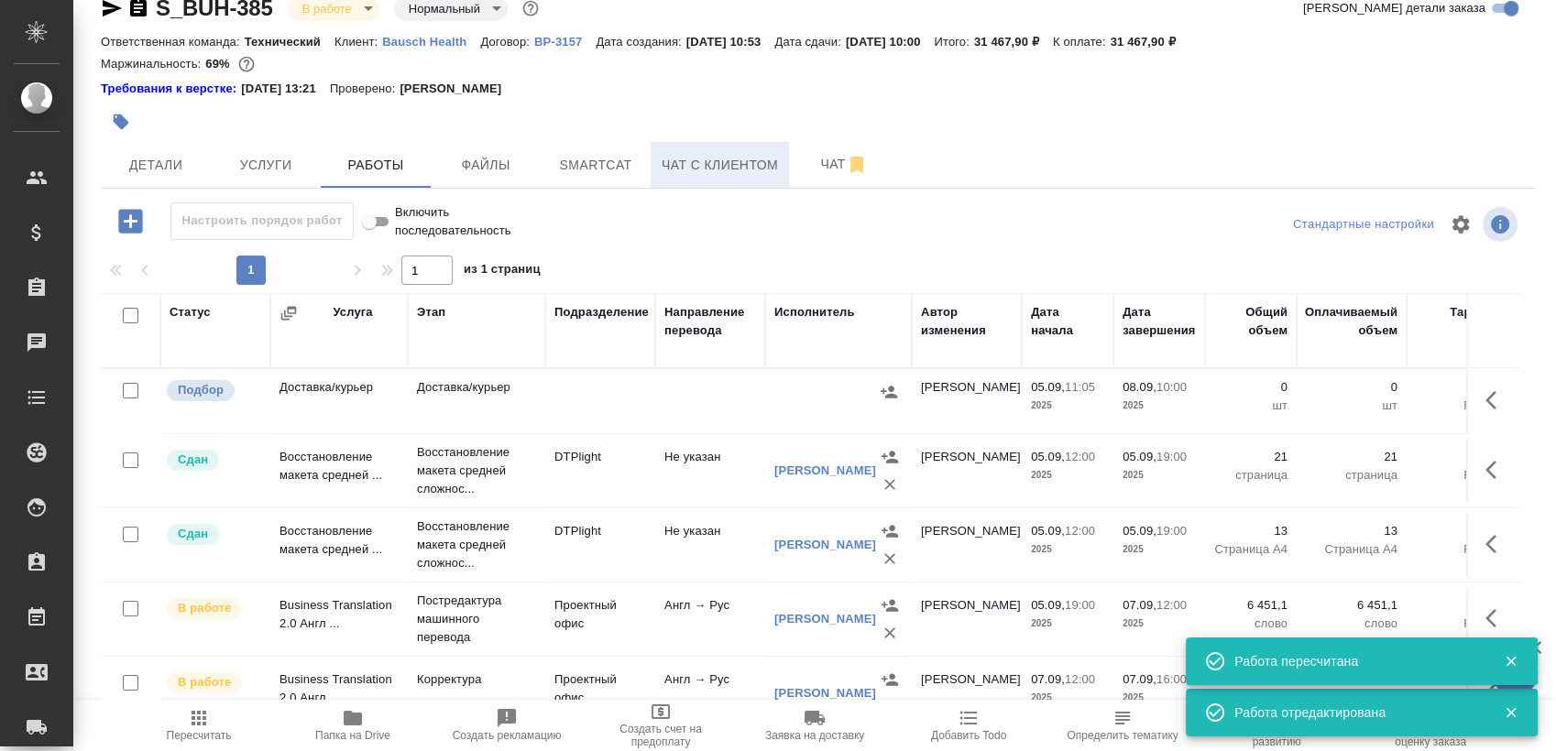
scroll to position [0, 0]
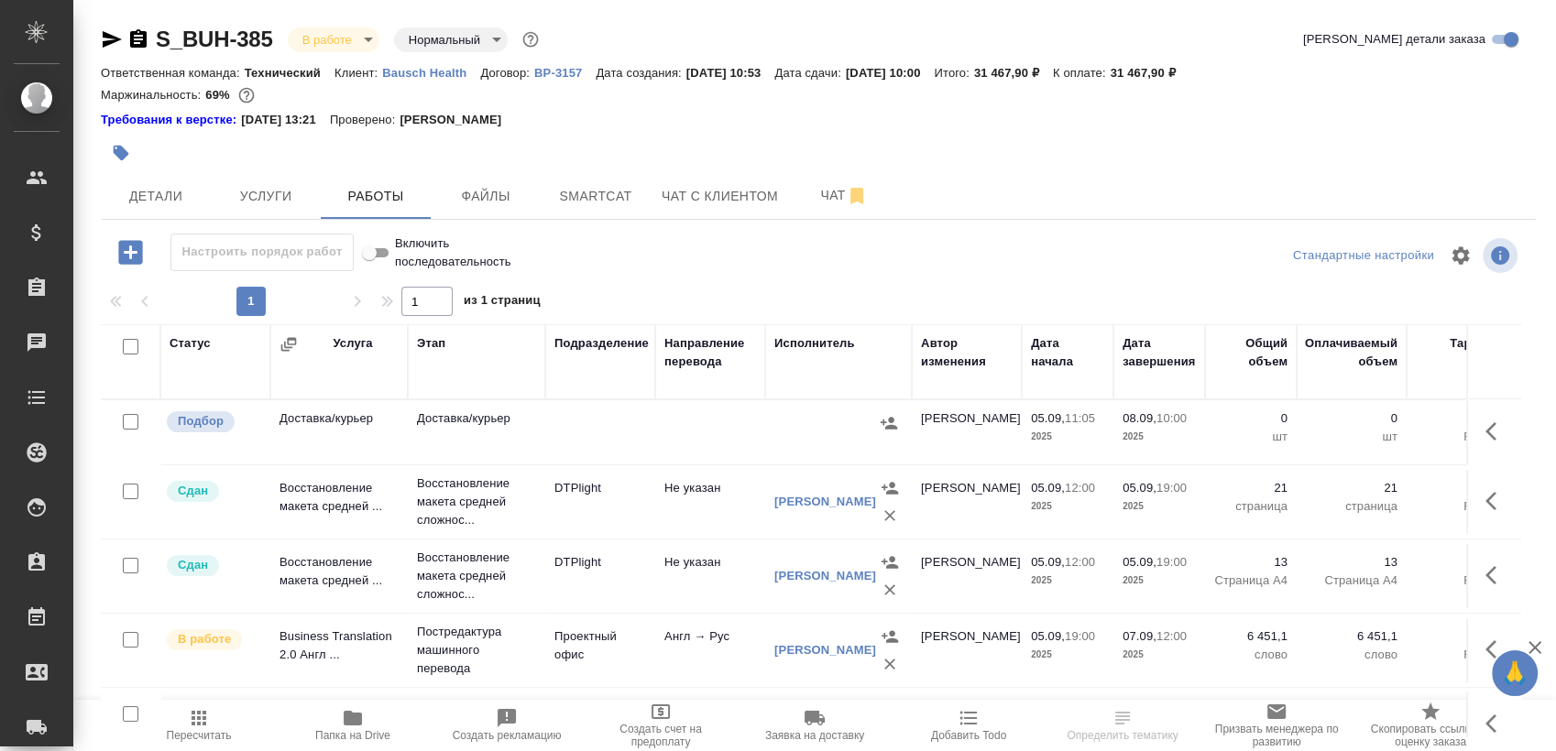
click at [106, 40] on icon "button" at bounding box center [112, 39] width 22 height 22
